Goal: Information Seeking & Learning: Learn about a topic

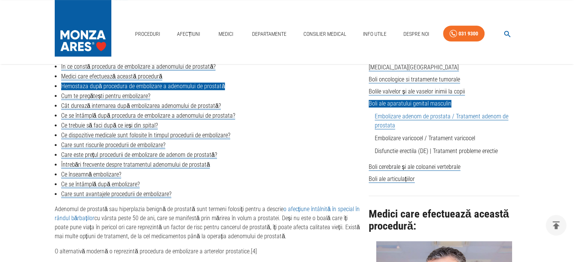
scroll to position [226, 0]
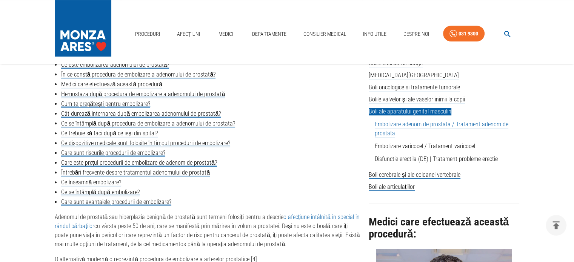
click at [86, 31] on img at bounding box center [83, 26] width 57 height 53
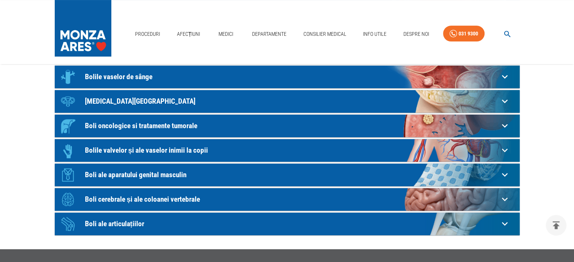
scroll to position [189, 0]
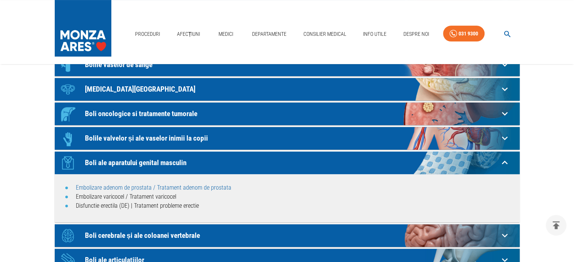
click at [130, 188] on link "Embolizare adenom de prostata / Tratament adenom de prostata" at bounding box center [153, 187] width 155 height 7
